Goal: Book appointment/travel/reservation

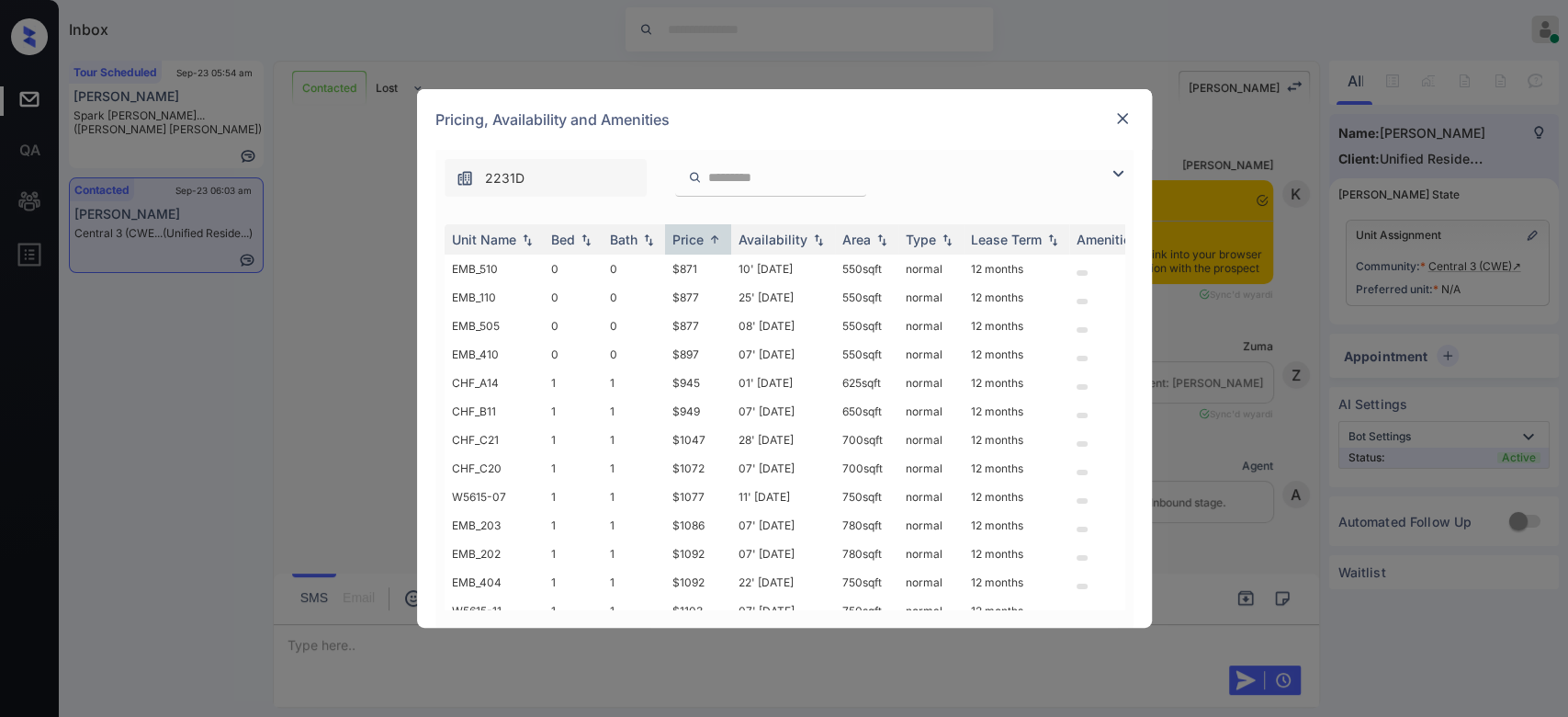
scroll to position [1123, 0]
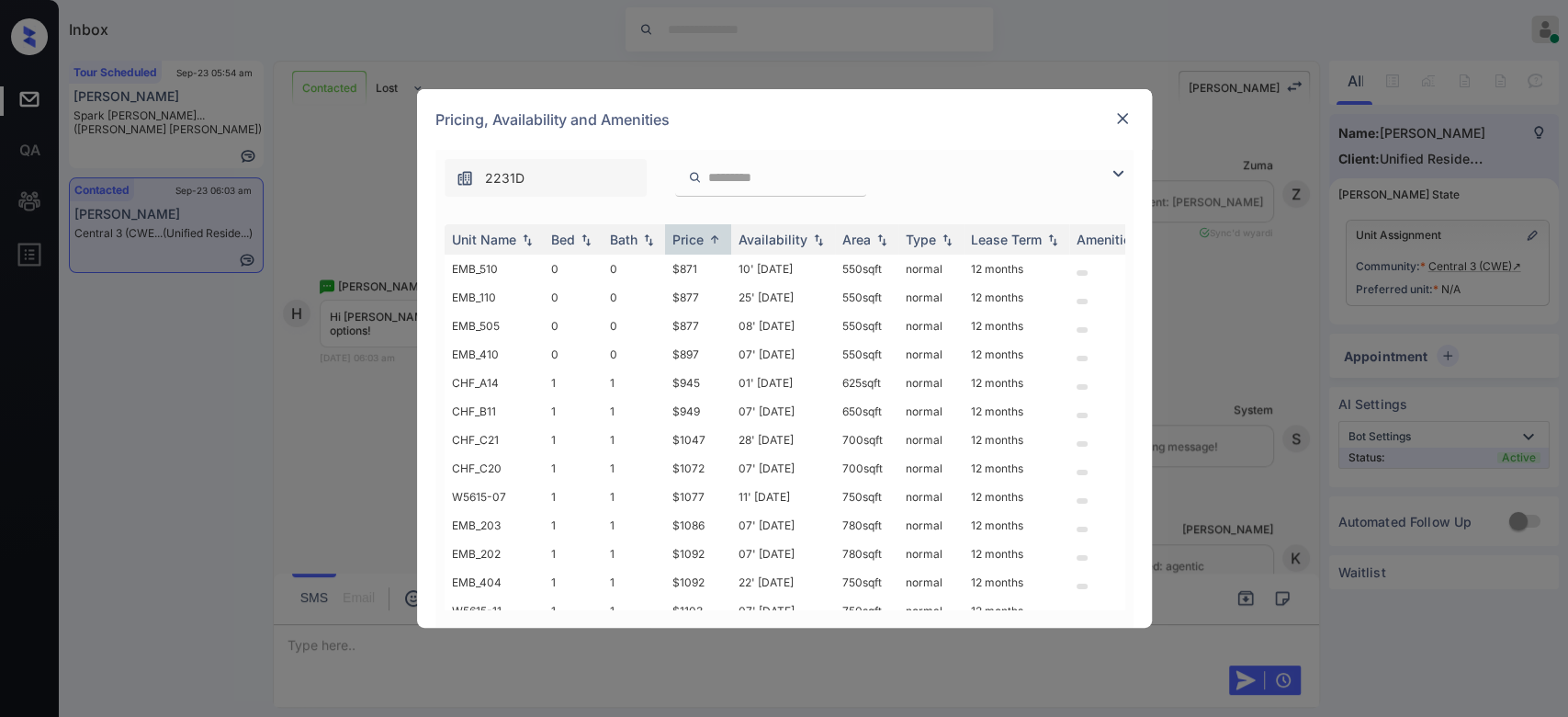
click at [698, 265] on td "$871" at bounding box center [697, 269] width 66 height 29
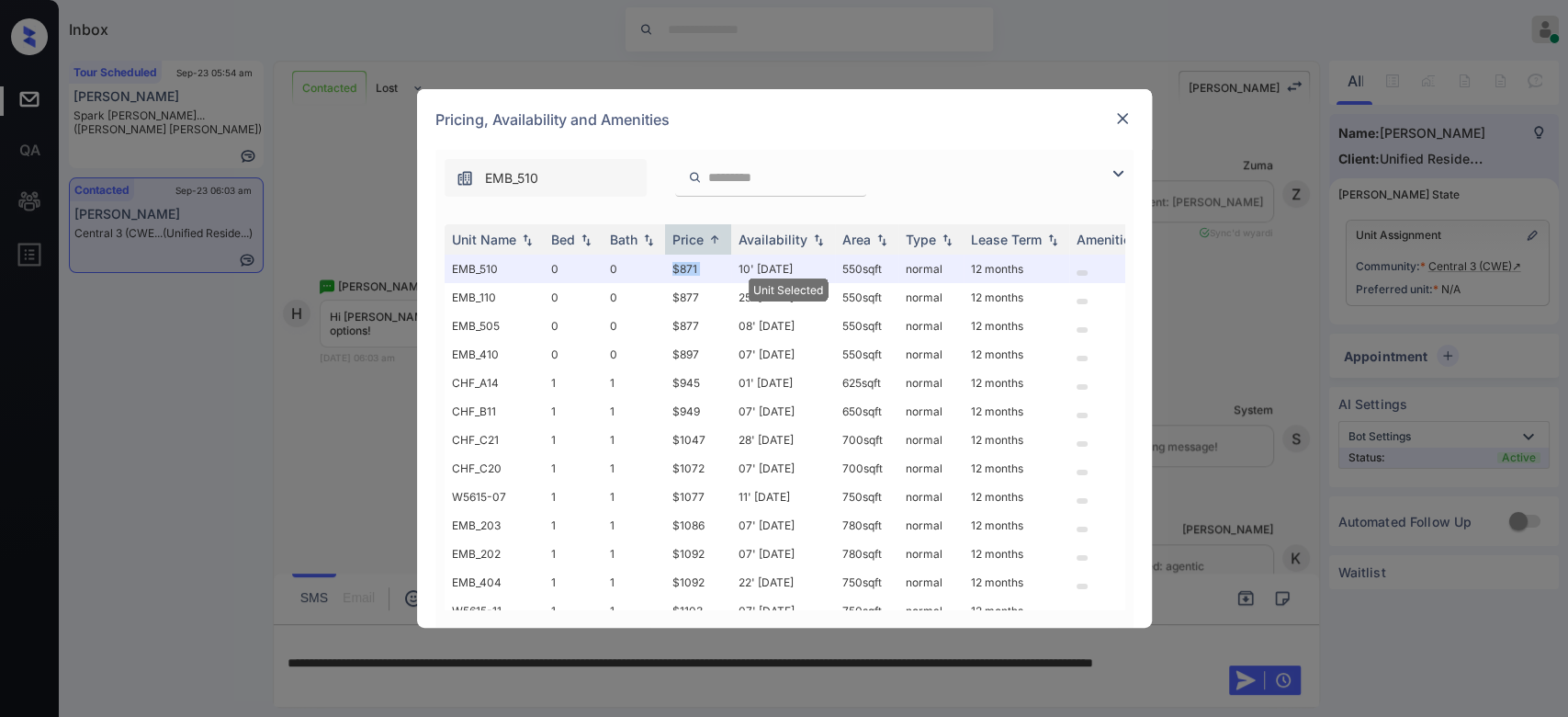
click at [698, 265] on td "$871" at bounding box center [697, 269] width 66 height 29
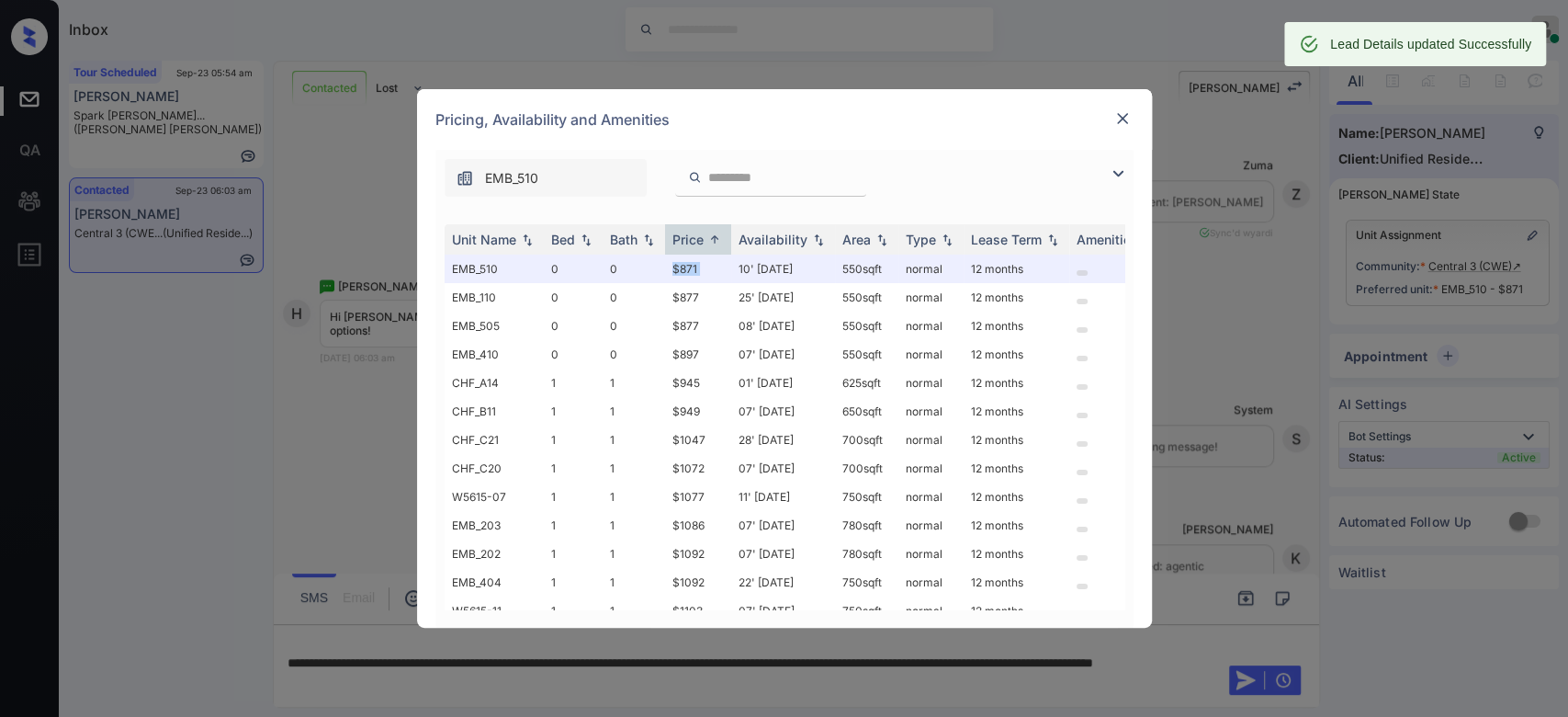
click at [1121, 121] on img at bounding box center [1122, 119] width 19 height 19
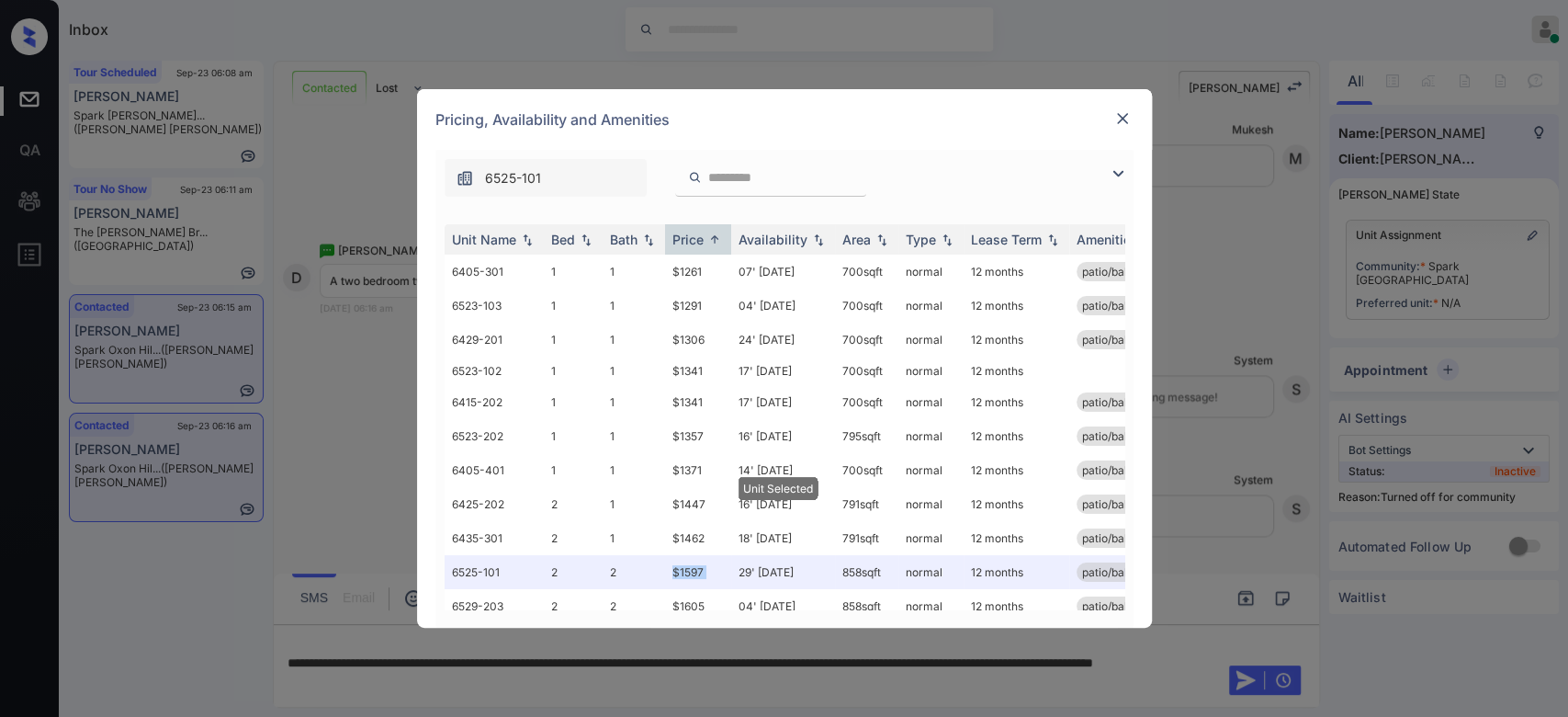
scroll to position [111, 0]
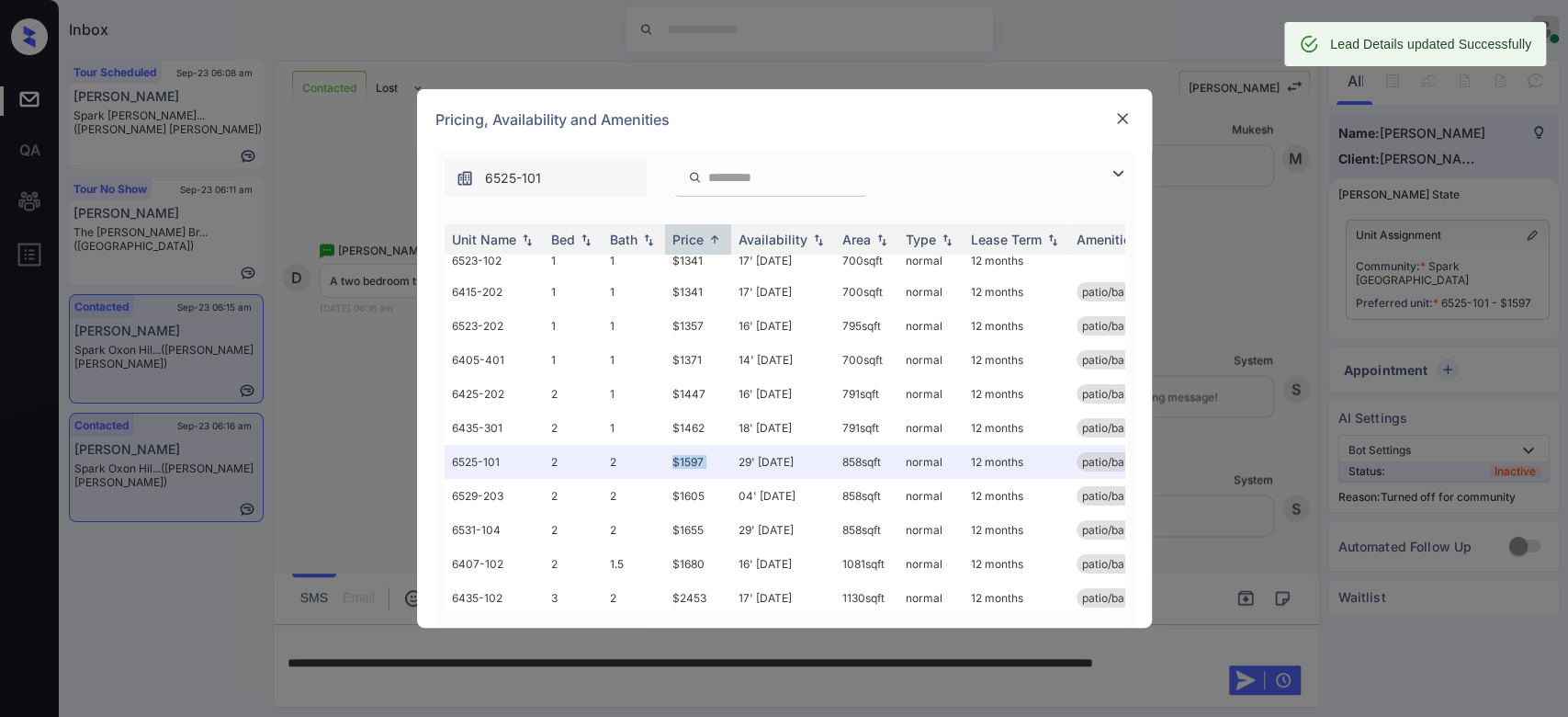
click at [1122, 124] on img at bounding box center [1122, 119] width 19 height 19
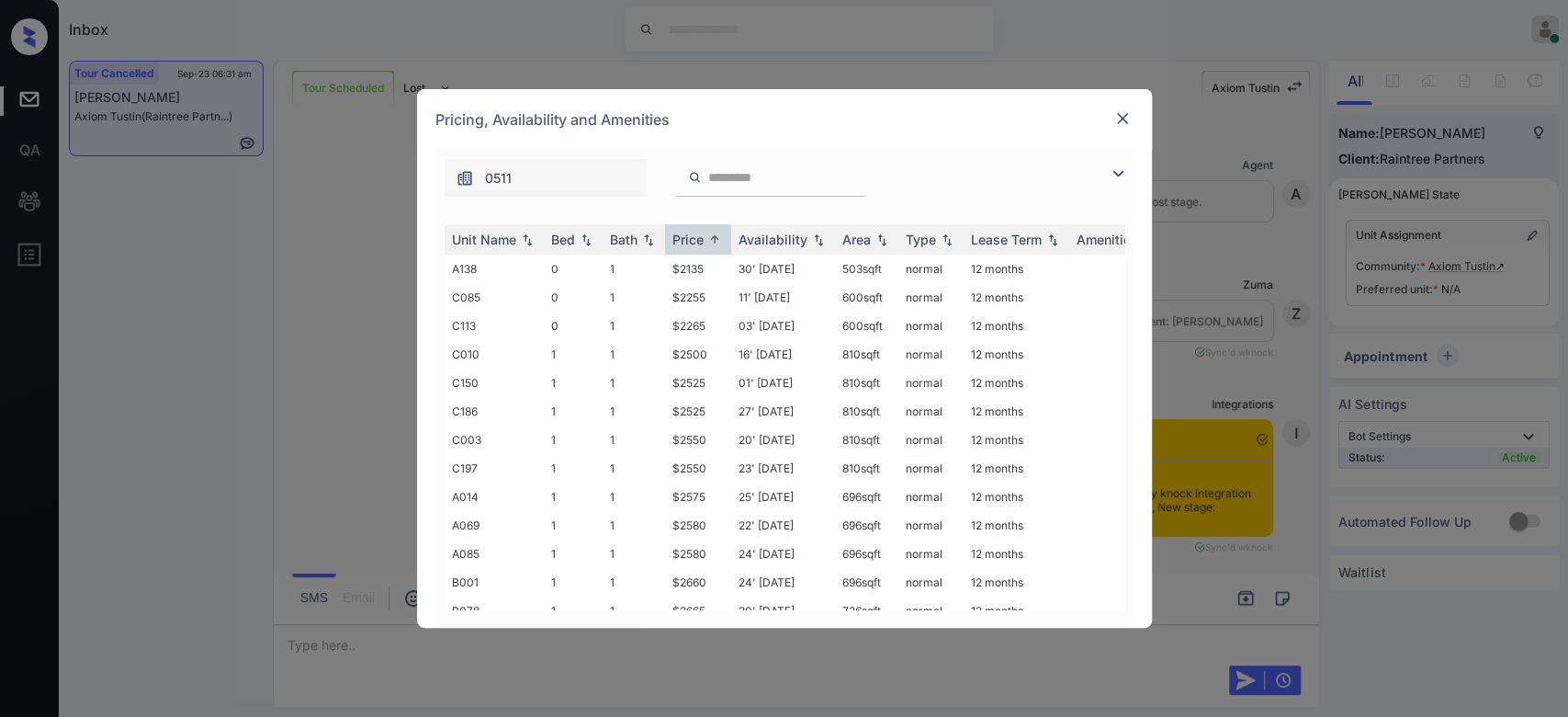
scroll to position [6006, 0]
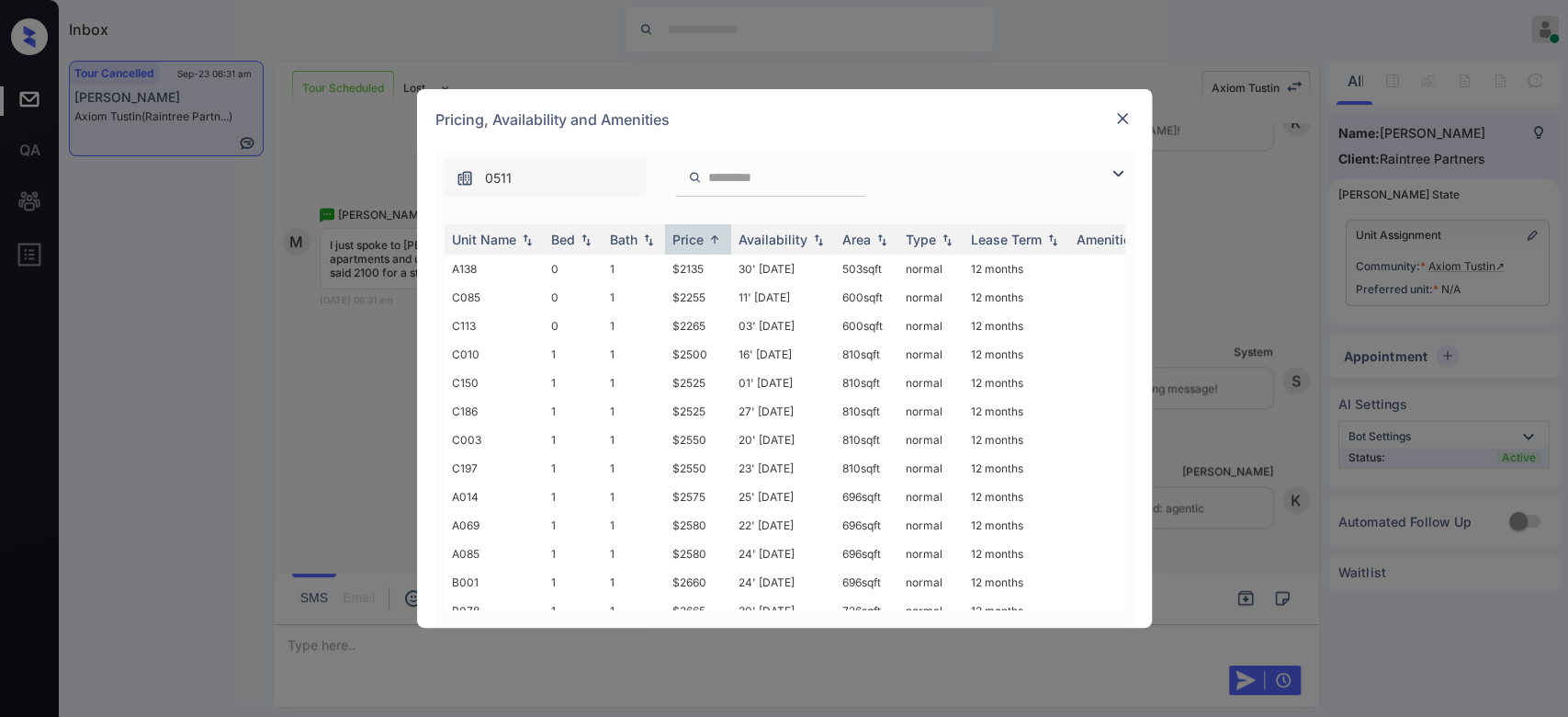
click at [700, 268] on td "$2135" at bounding box center [697, 269] width 66 height 29
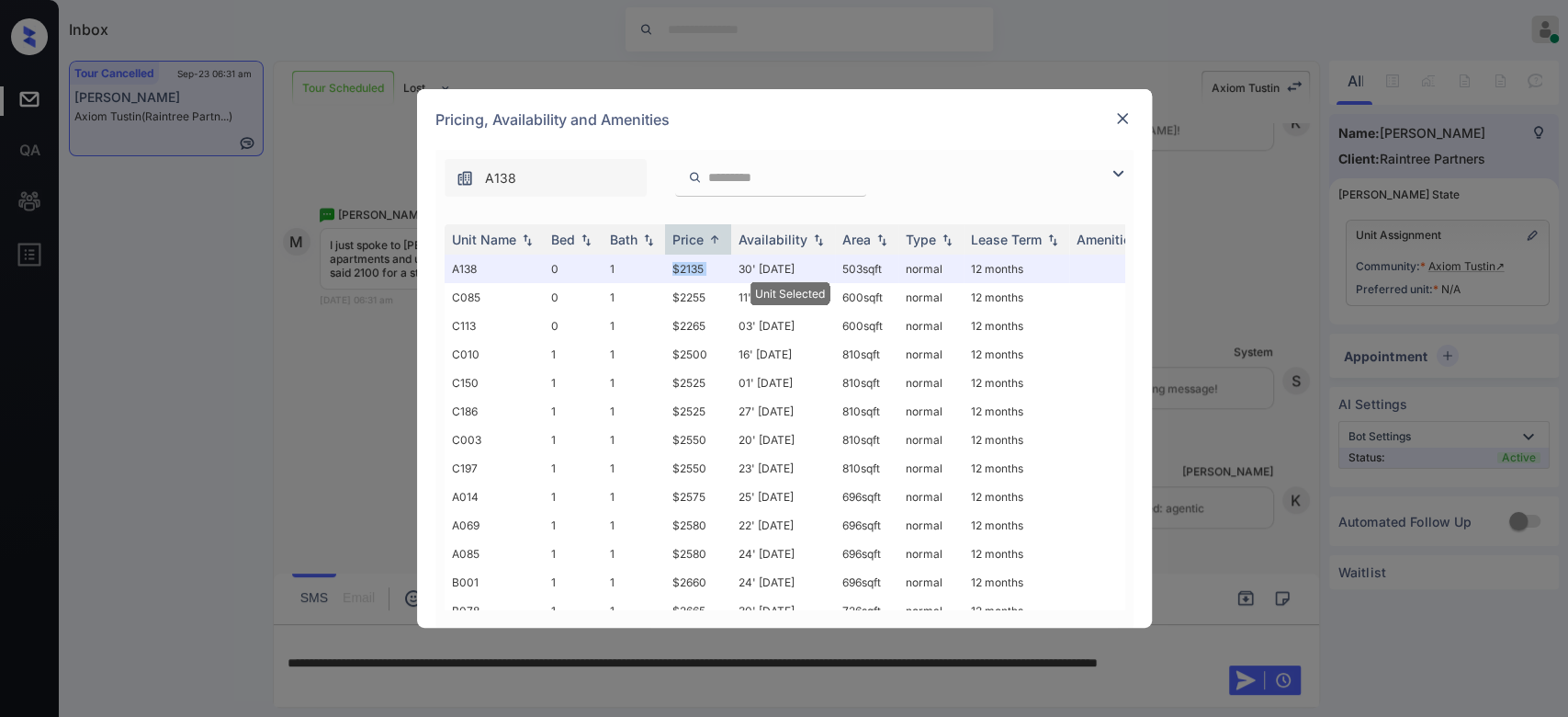
click at [700, 268] on td "$2135" at bounding box center [697, 269] width 66 height 29
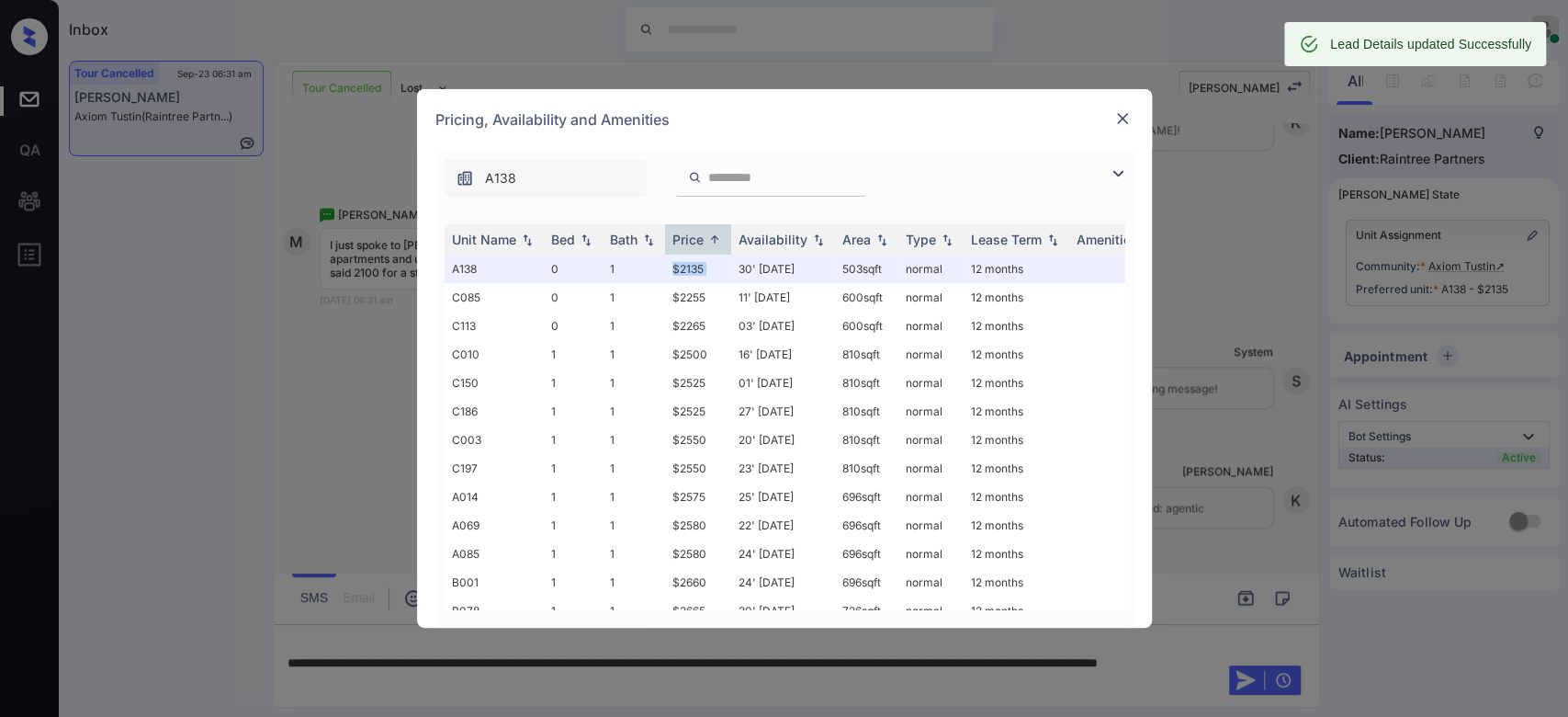
click at [1124, 120] on img at bounding box center [1122, 119] width 19 height 19
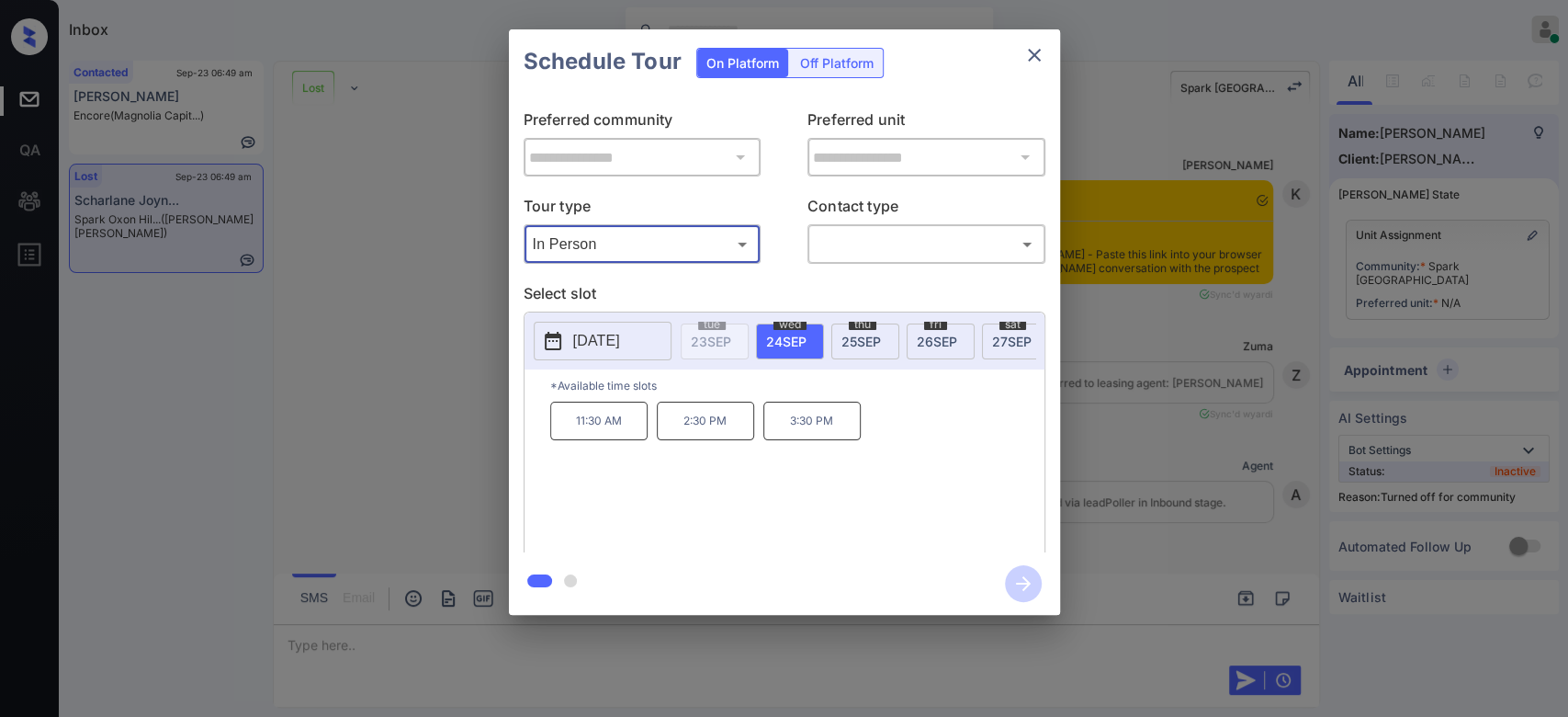
scroll to position [5968, 0]
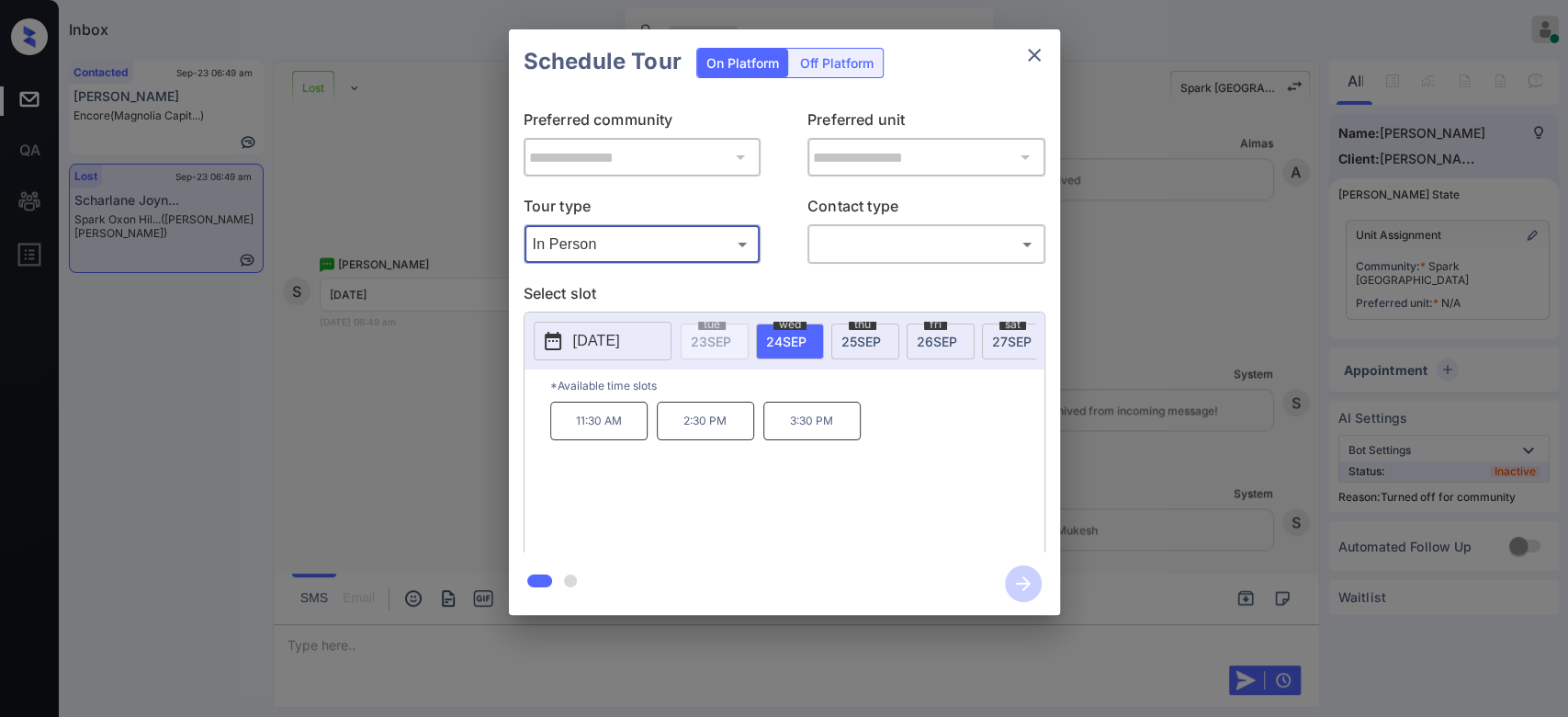
click at [942, 334] on span "[DATE]" at bounding box center [936, 341] width 40 height 16
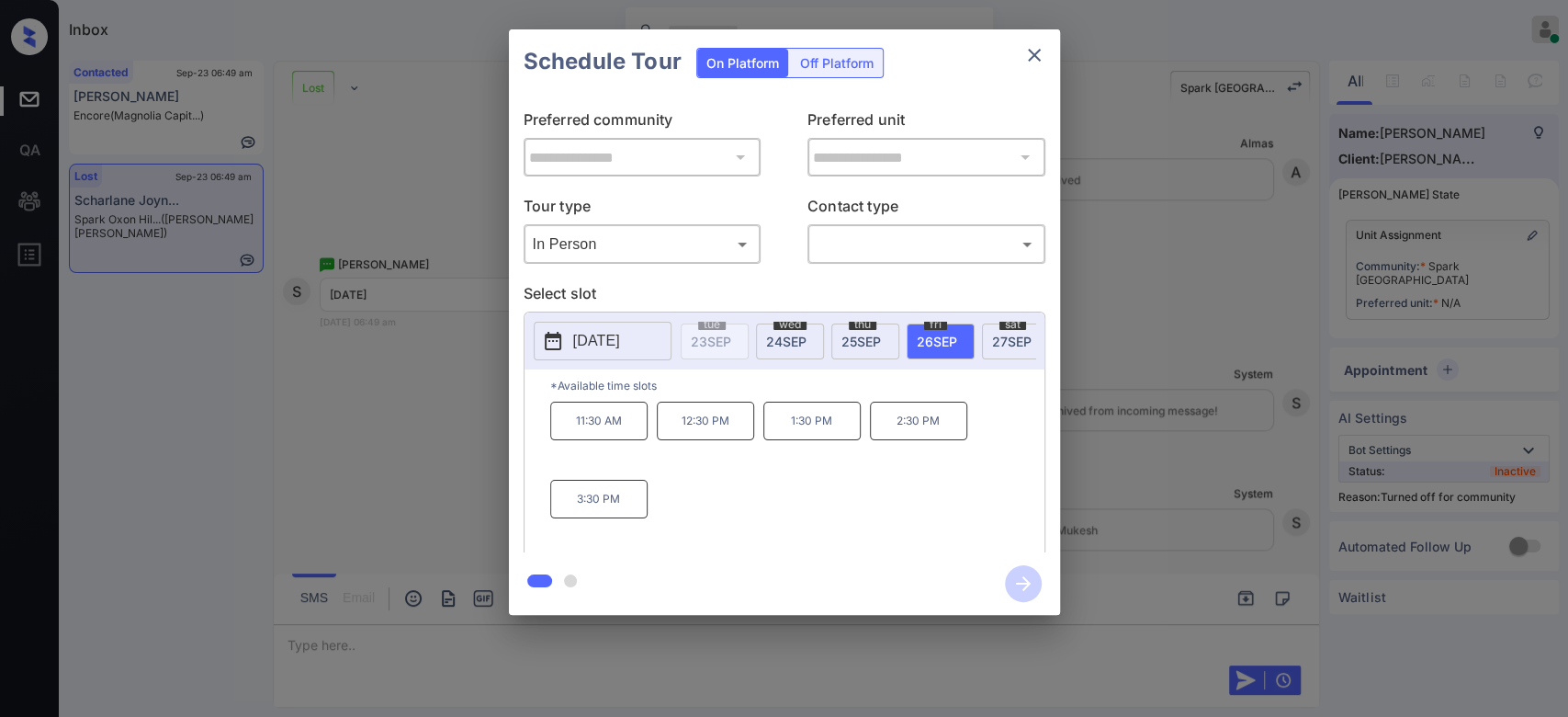
click at [470, 364] on div "**********" at bounding box center [784, 322] width 1568 height 644
